Goal: Task Accomplishment & Management: Manage account settings

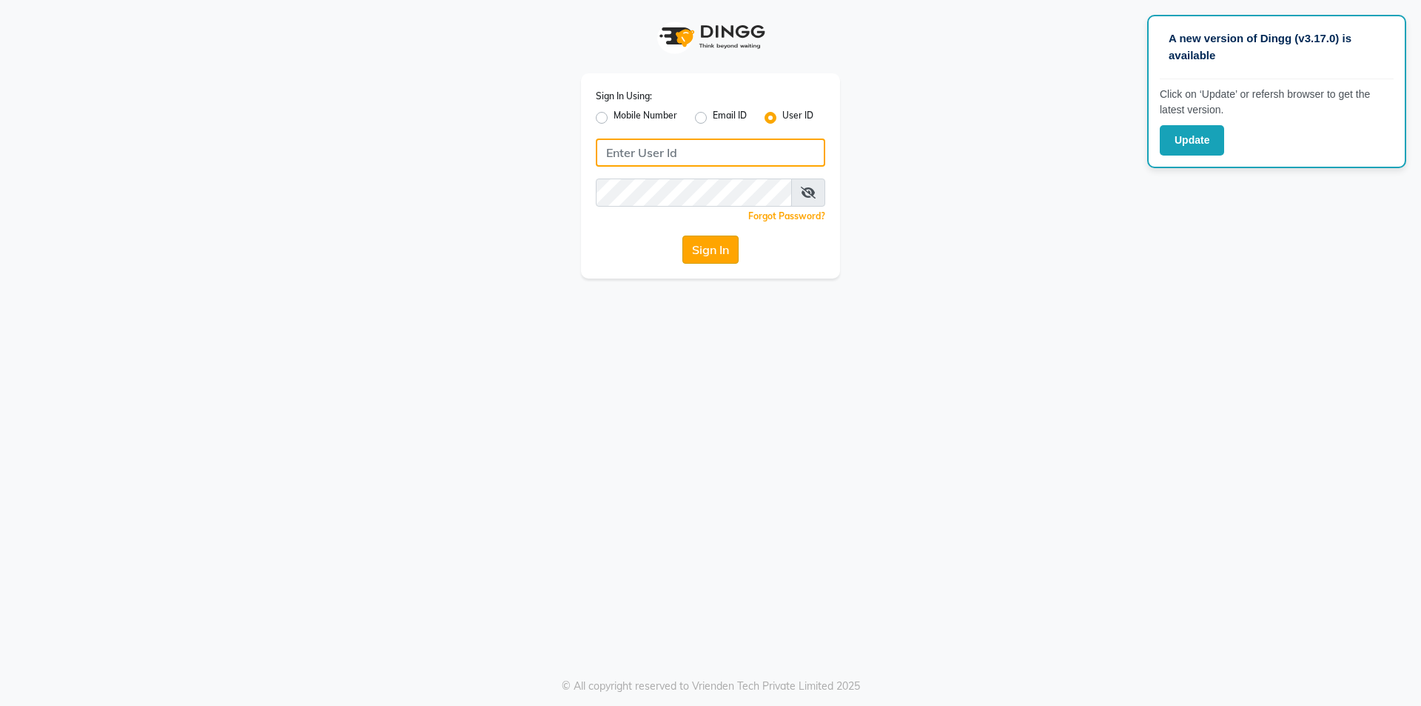
type input "9840209000"
click at [704, 250] on button "Sign In" at bounding box center [711, 249] width 56 height 28
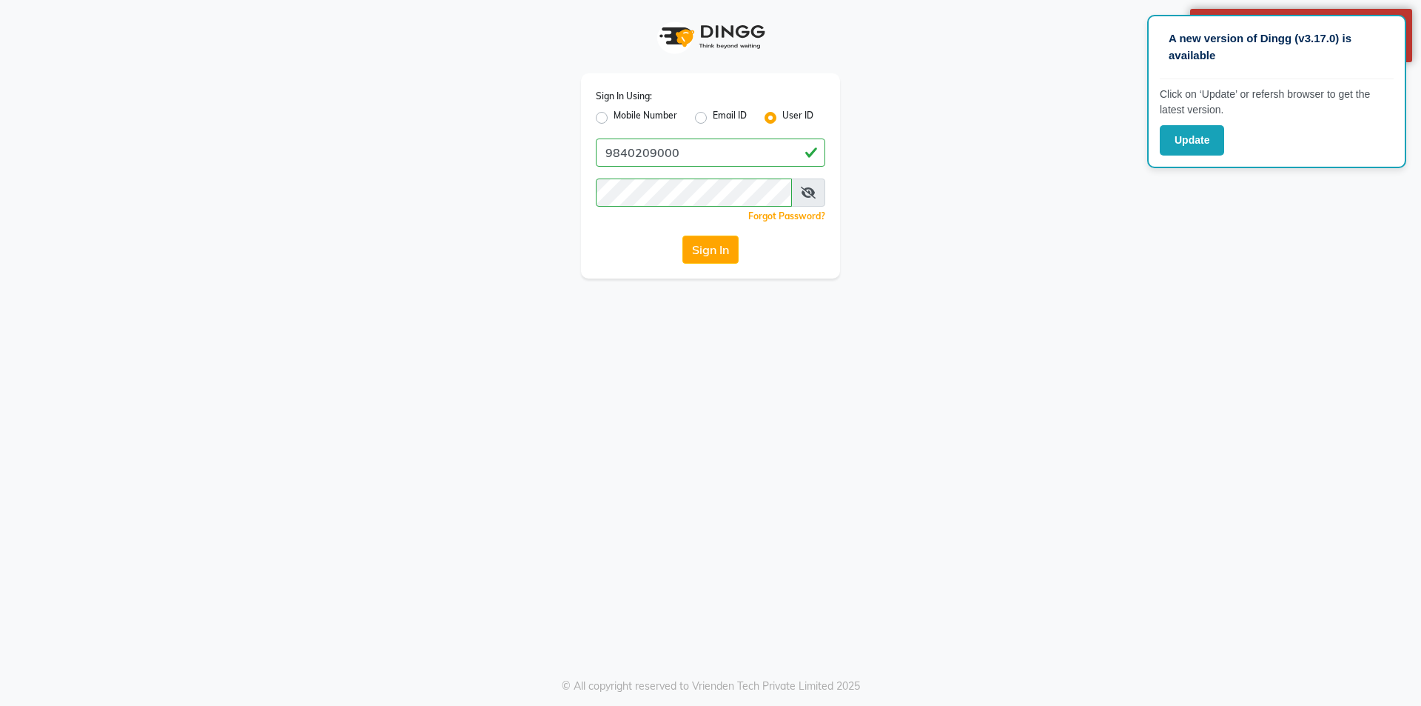
click at [1072, 275] on div "Sign In Using: Mobile Number Email ID User ID 9840209000 Remember me Forgot Pas…" at bounding box center [711, 139] width 844 height 278
click at [726, 248] on button "Sign In" at bounding box center [711, 249] width 56 height 28
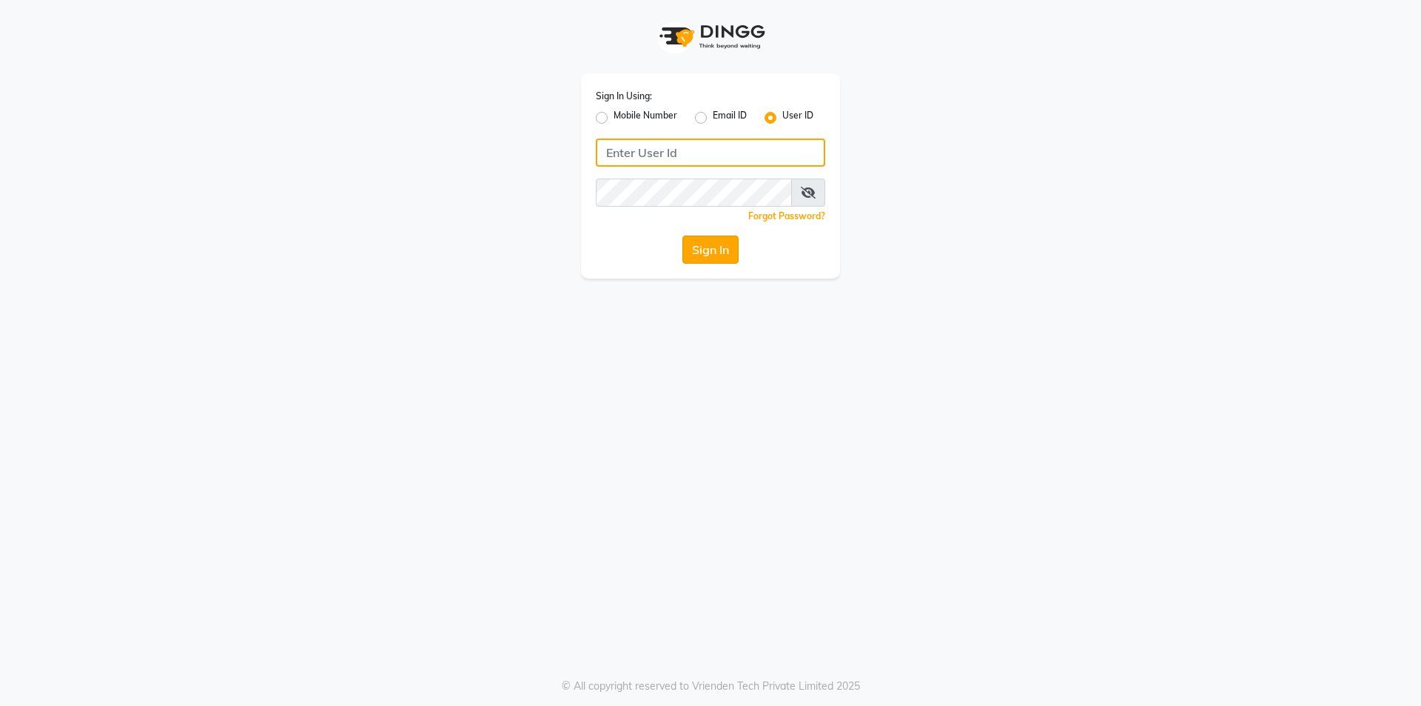
type input "9840209000"
click at [722, 253] on button "Sign In" at bounding box center [711, 249] width 56 height 28
